Goal: Task Accomplishment & Management: Complete application form

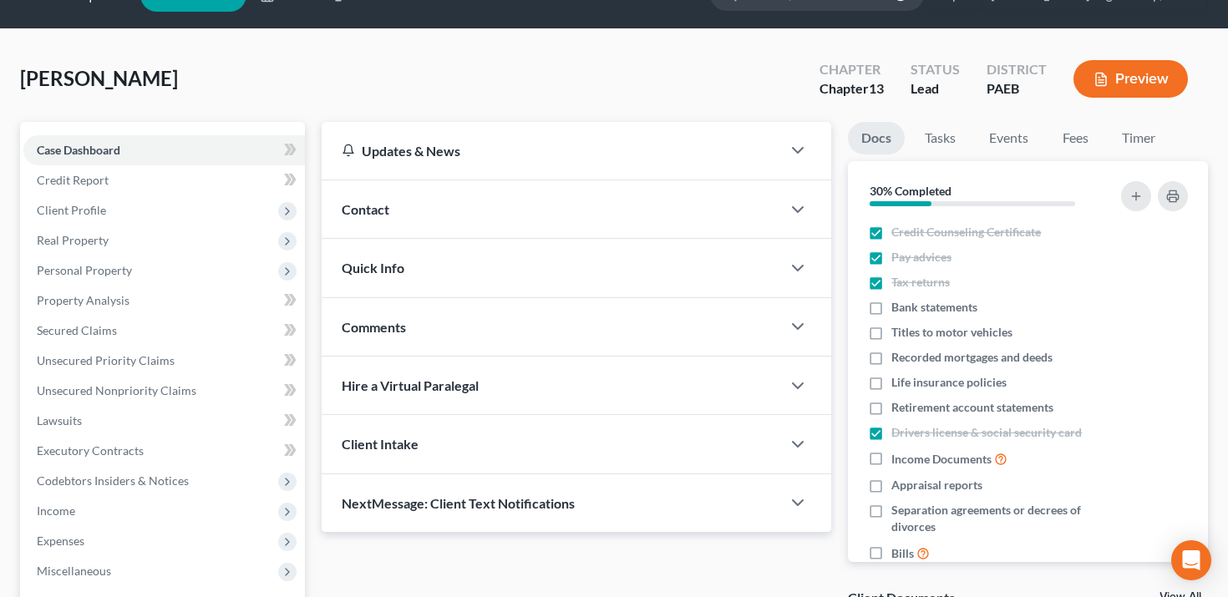
scroll to position [43, 0]
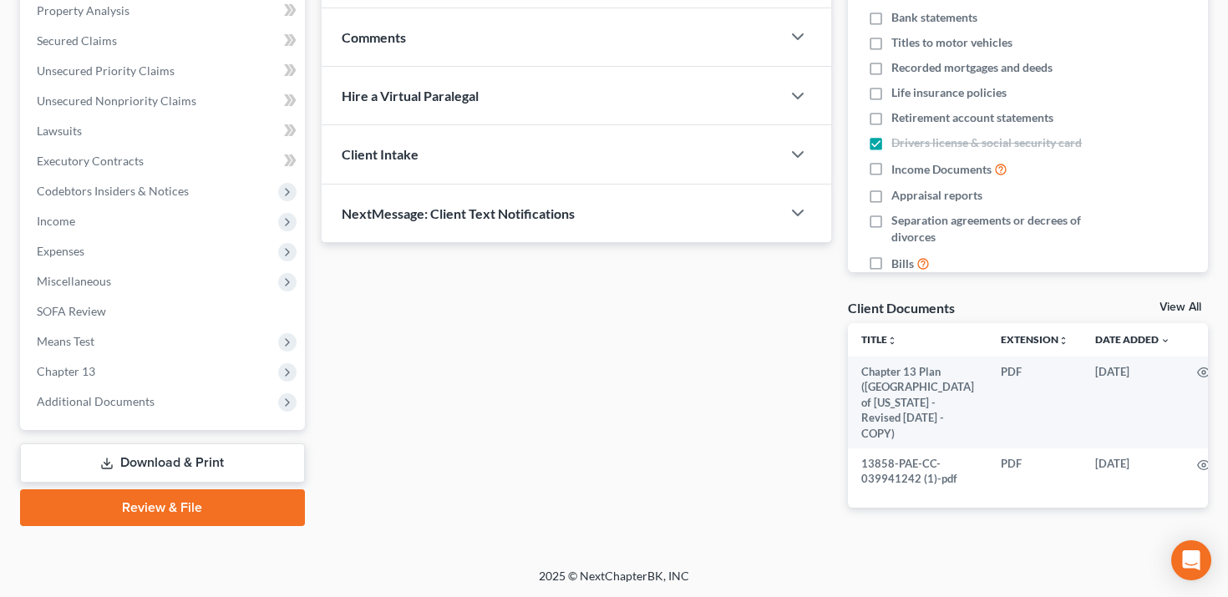
click at [165, 468] on link "Download & Print" at bounding box center [162, 463] width 285 height 39
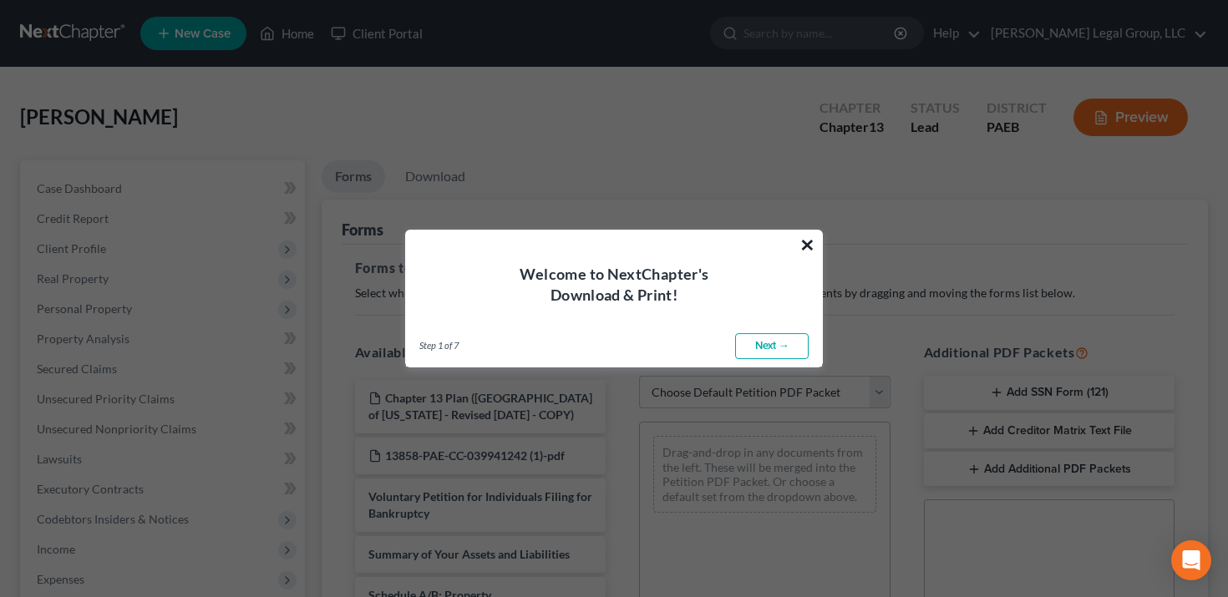
click at [809, 247] on button "×" at bounding box center [807, 244] width 16 height 27
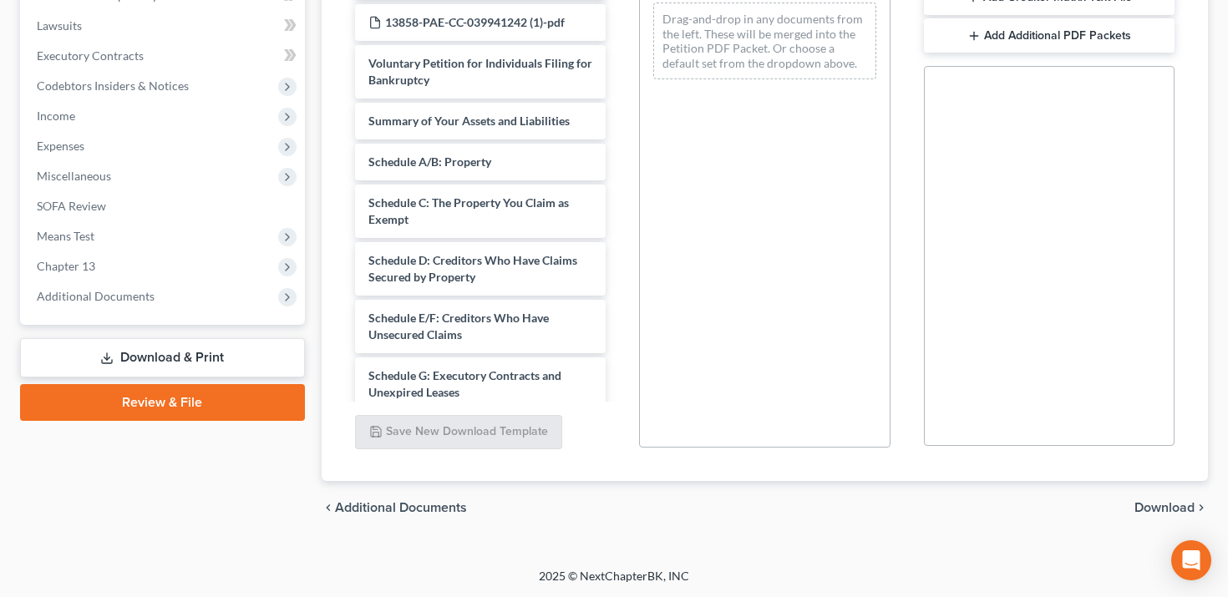
click at [280, 395] on link "Review & File" at bounding box center [162, 402] width 285 height 37
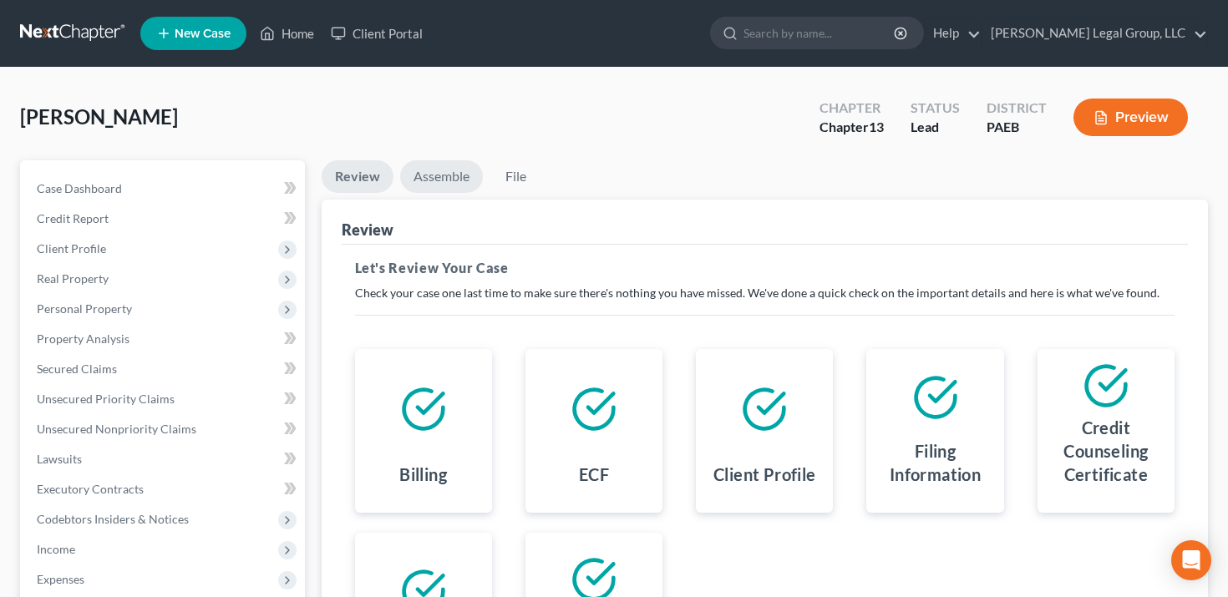
click at [452, 170] on link "Assemble" at bounding box center [441, 176] width 83 height 33
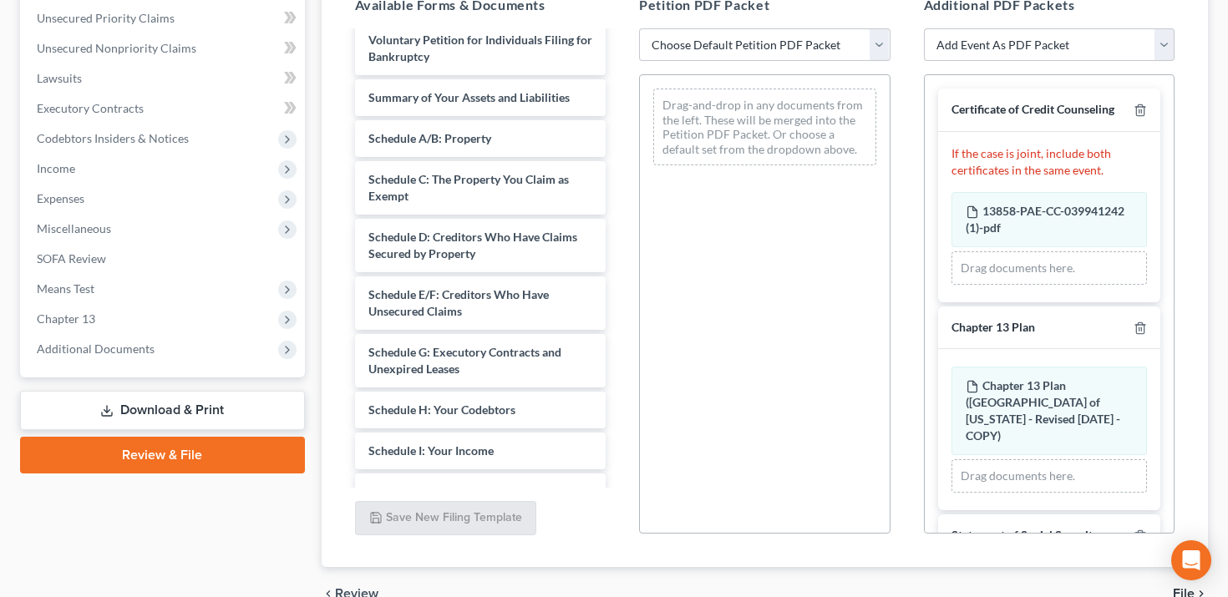
scroll to position [346, 0]
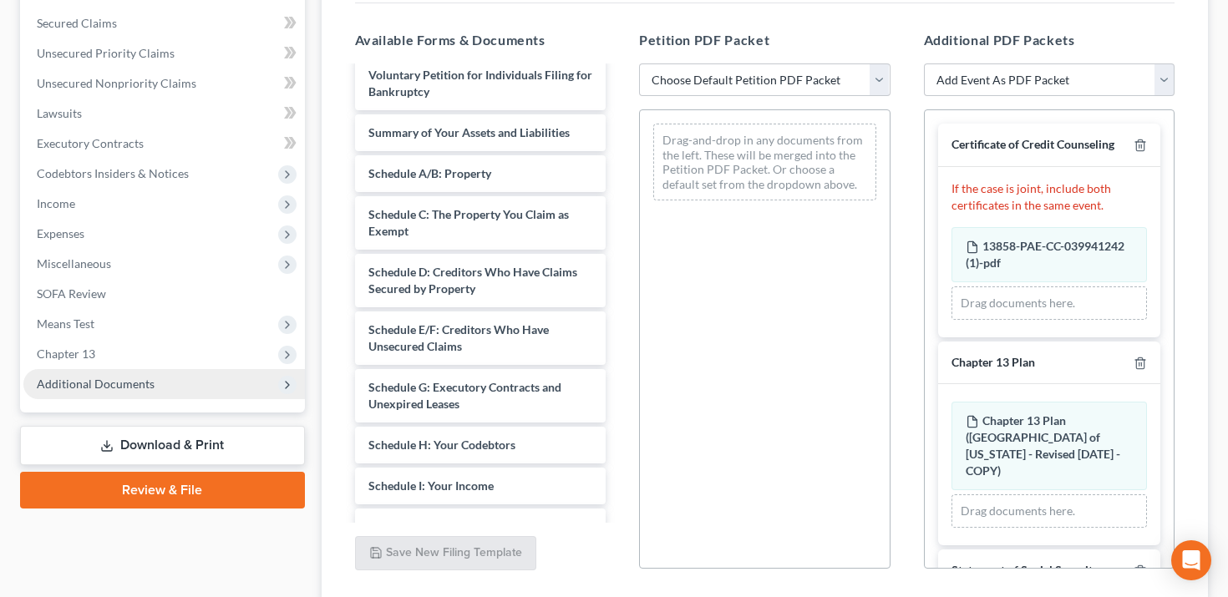
click at [180, 388] on span "Additional Documents" at bounding box center [164, 384] width 282 height 30
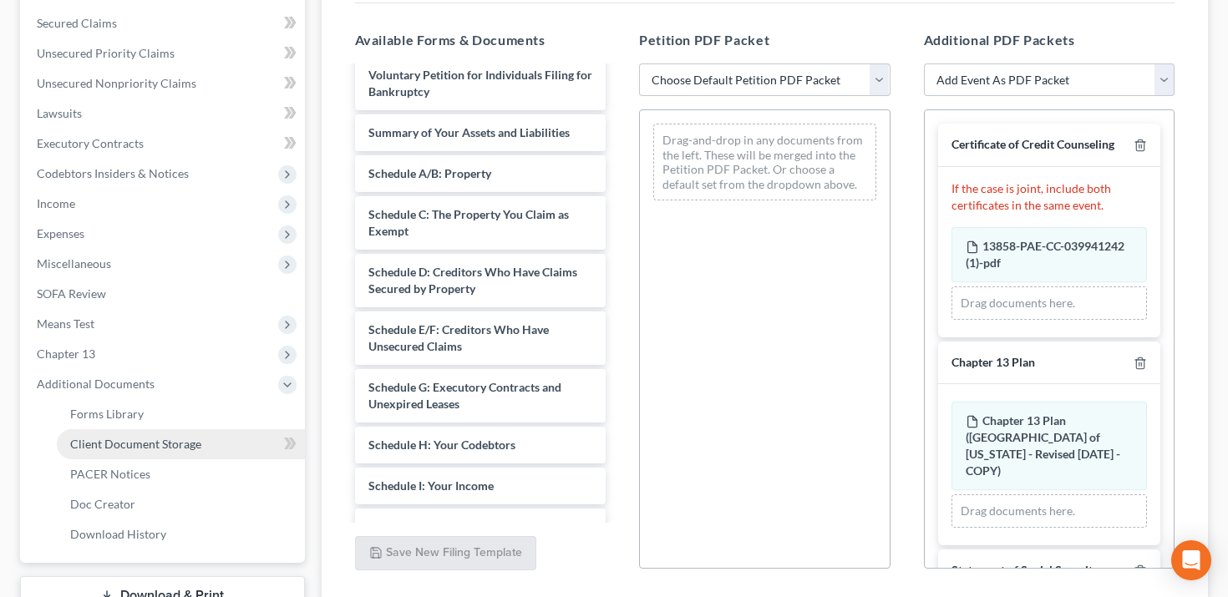
click at [188, 440] on span "Client Document Storage" at bounding box center [135, 444] width 131 height 14
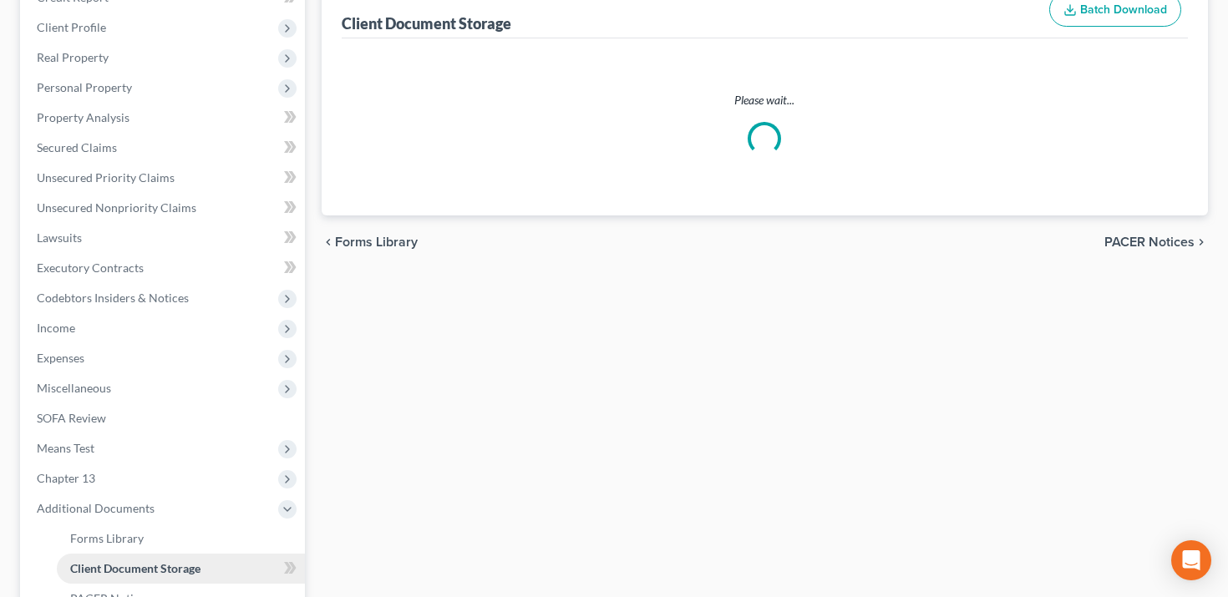
scroll to position [84, 0]
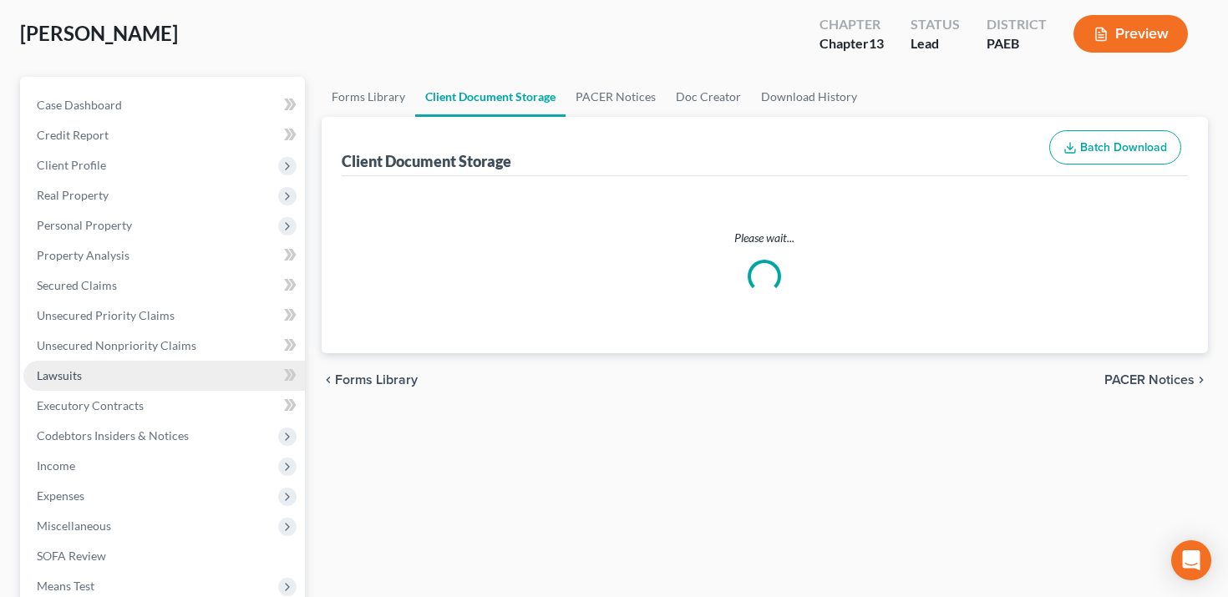
select select "2"
select select "8"
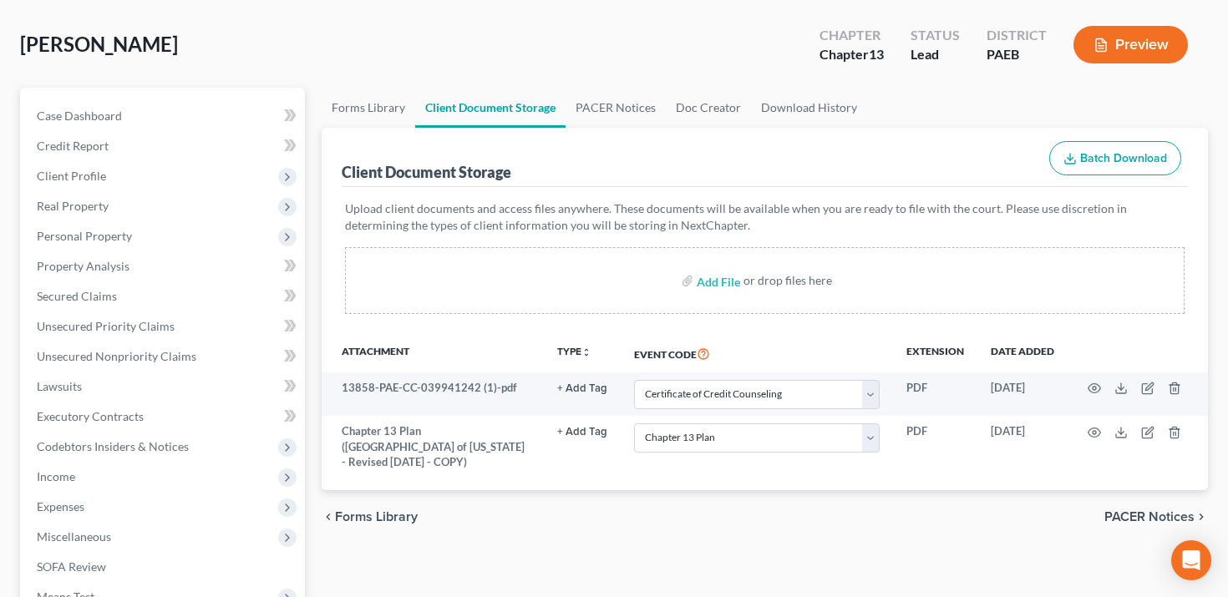
scroll to position [78, 0]
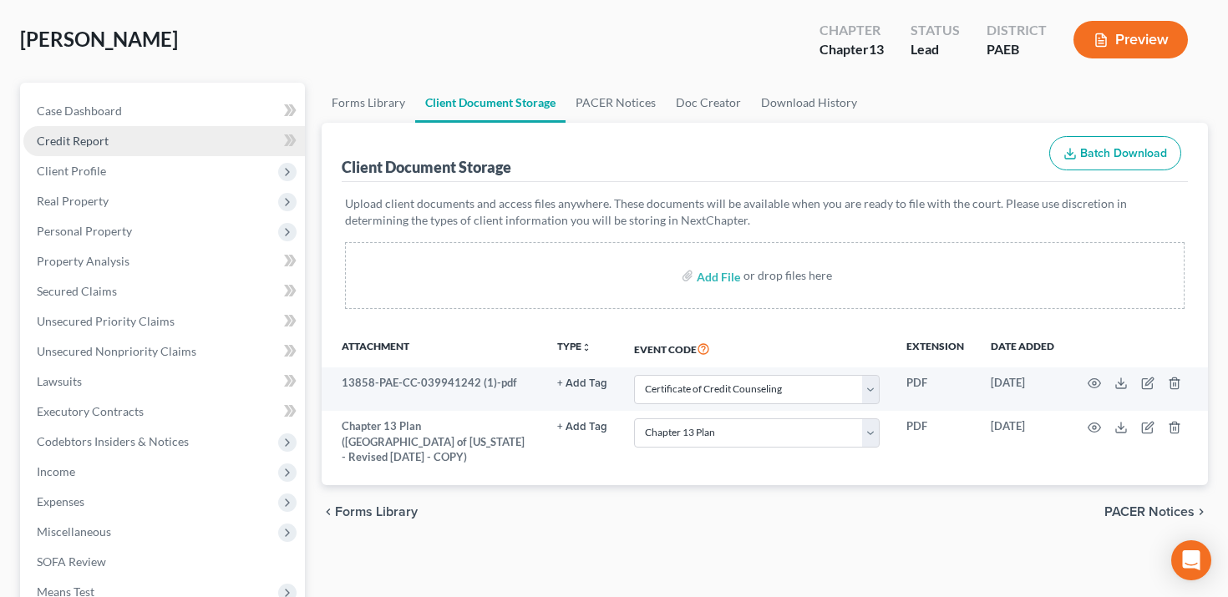
click at [98, 148] on link "Credit Report" at bounding box center [164, 141] width 282 height 30
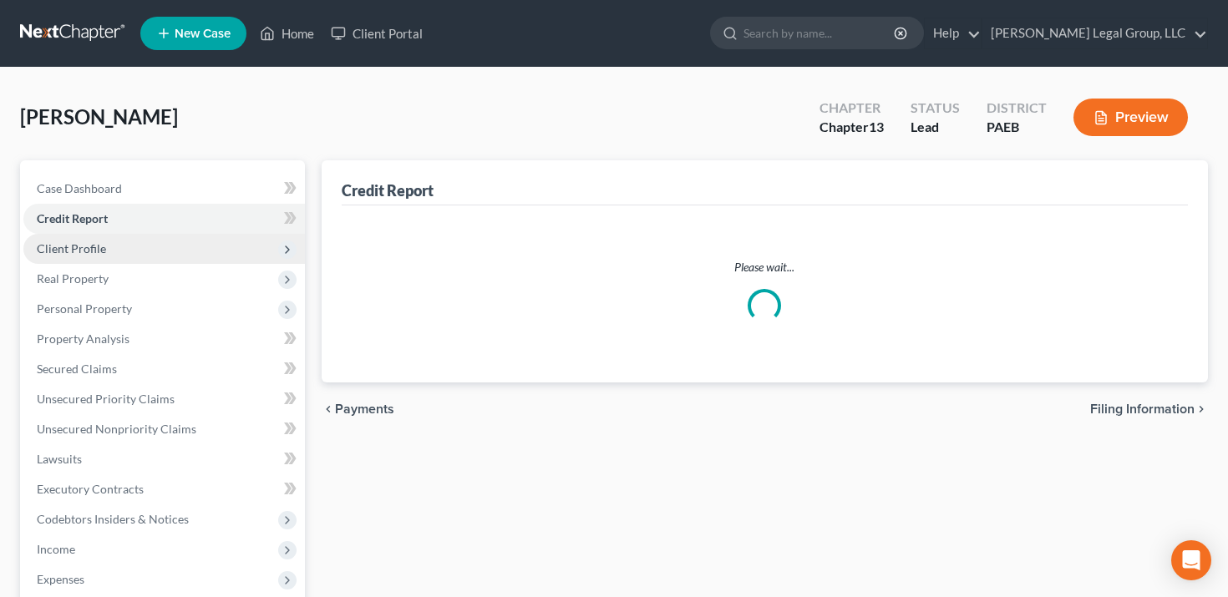
click at [96, 175] on ul "Case Dashboard Payments Invoices Payments Payments Credit Report Client Profile" at bounding box center [164, 459] width 282 height 571
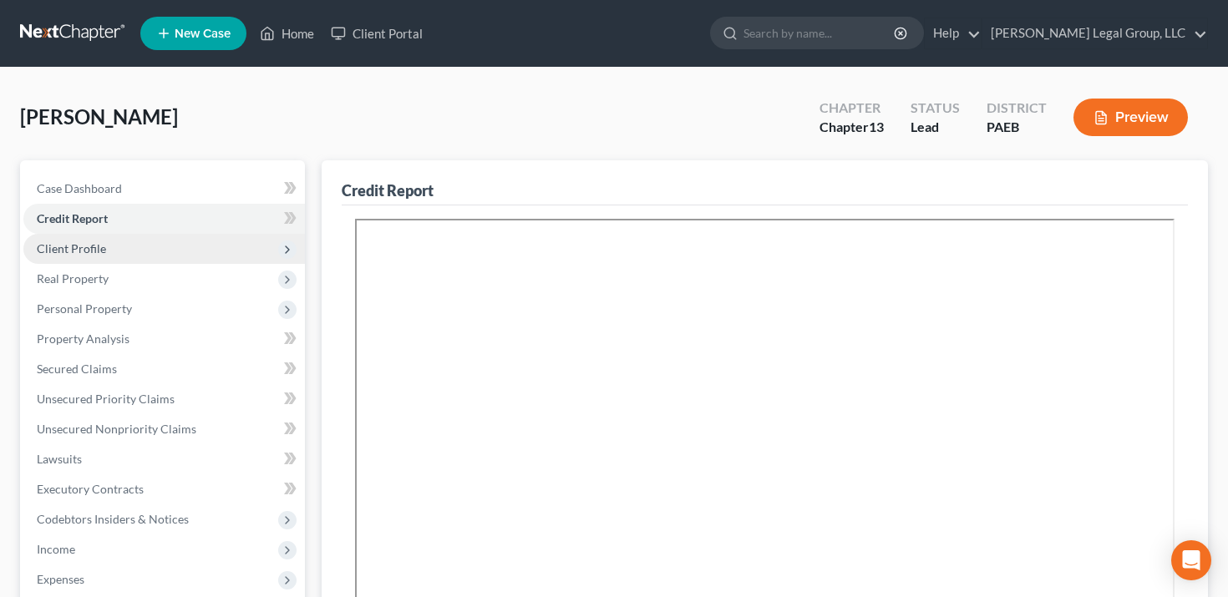
click at [96, 239] on span "Client Profile" at bounding box center [164, 249] width 282 height 30
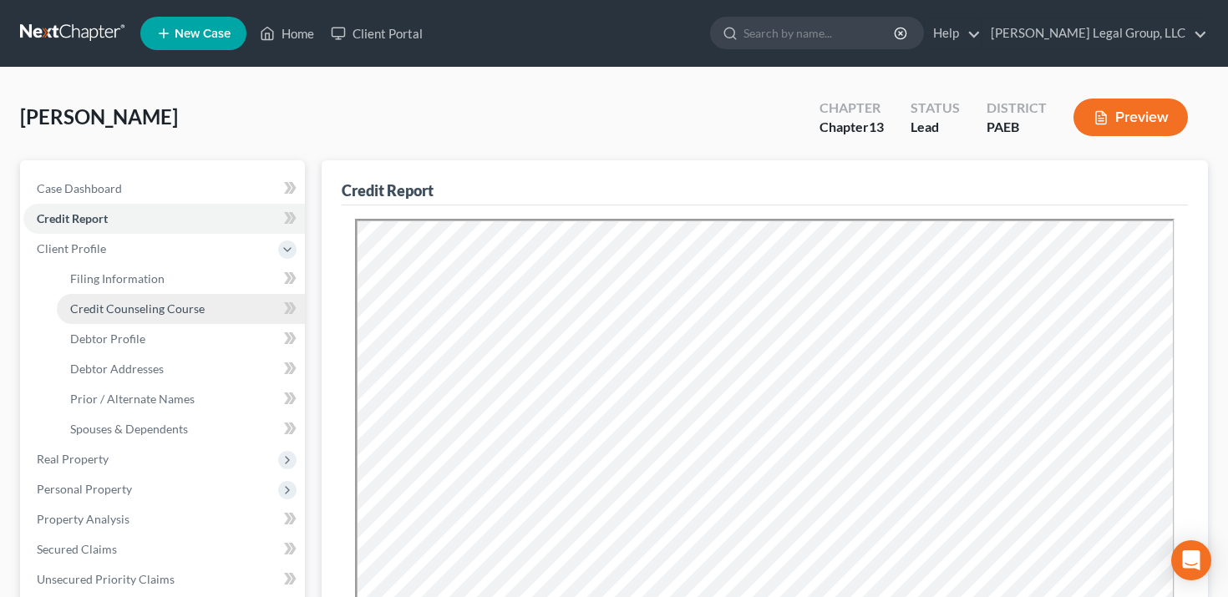
click at [124, 305] on span "Credit Counseling Course" at bounding box center [137, 309] width 135 height 14
